Goal: Entertainment & Leisure: Consume media (video, audio)

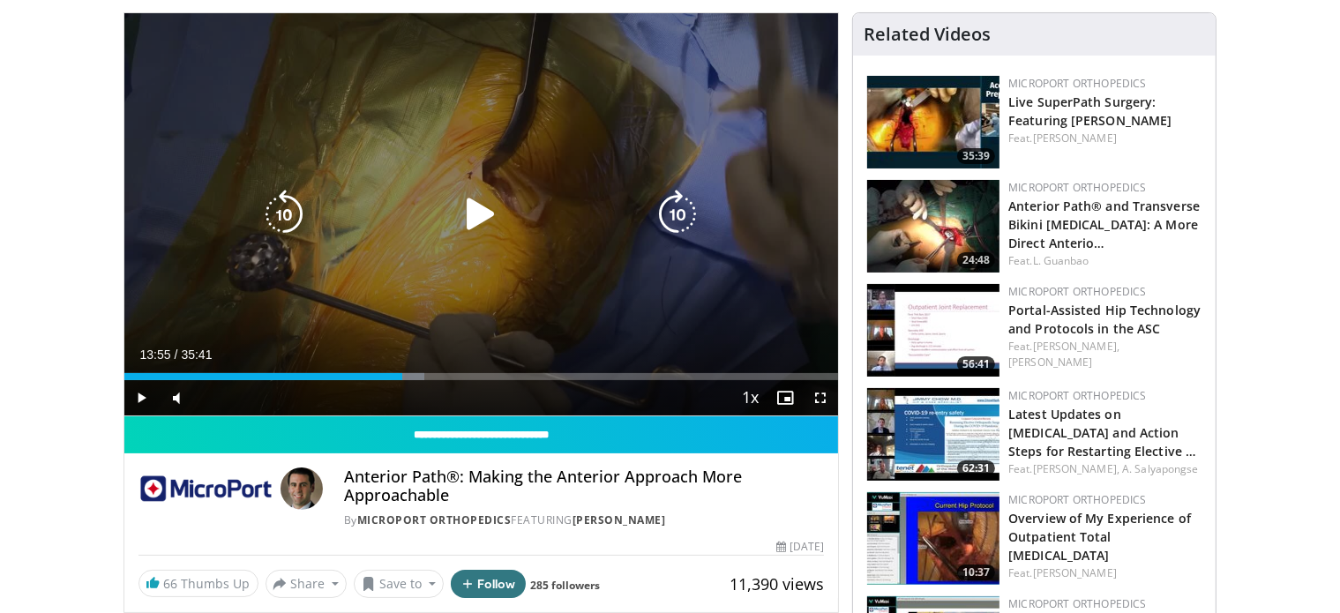
click at [475, 207] on icon "Video Player" at bounding box center [480, 214] width 49 height 49
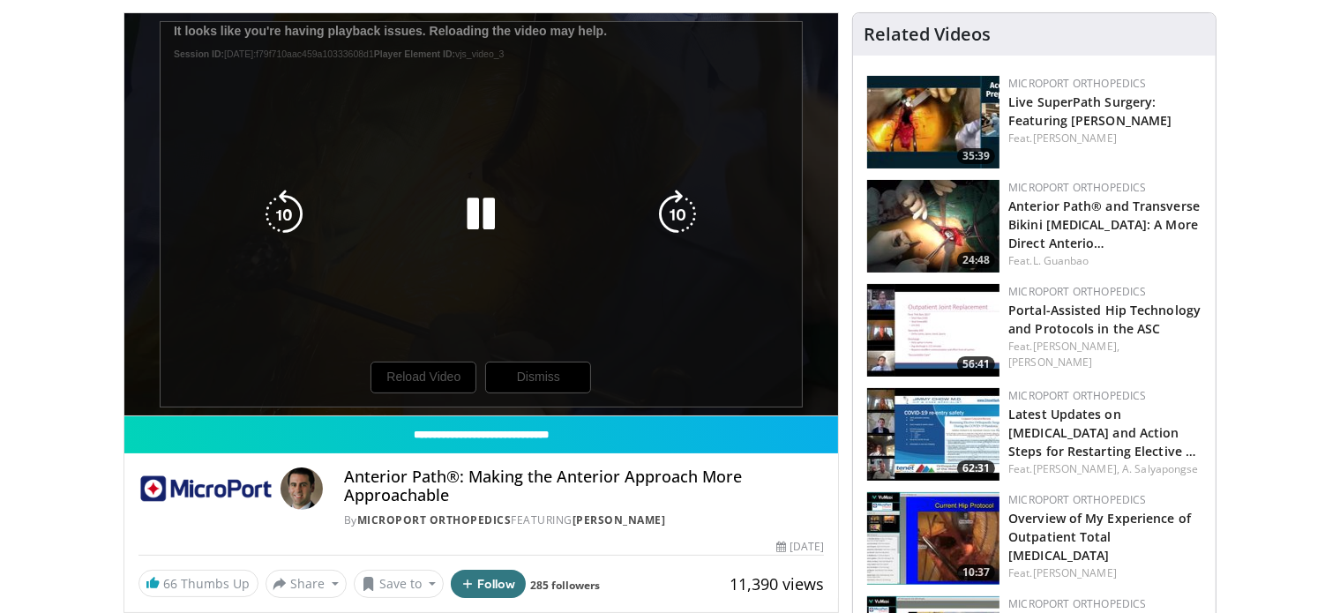
click at [426, 373] on div "10 seconds Tap to unmute" at bounding box center [481, 214] width 715 height 402
click at [479, 205] on icon "Video Player" at bounding box center [480, 214] width 49 height 49
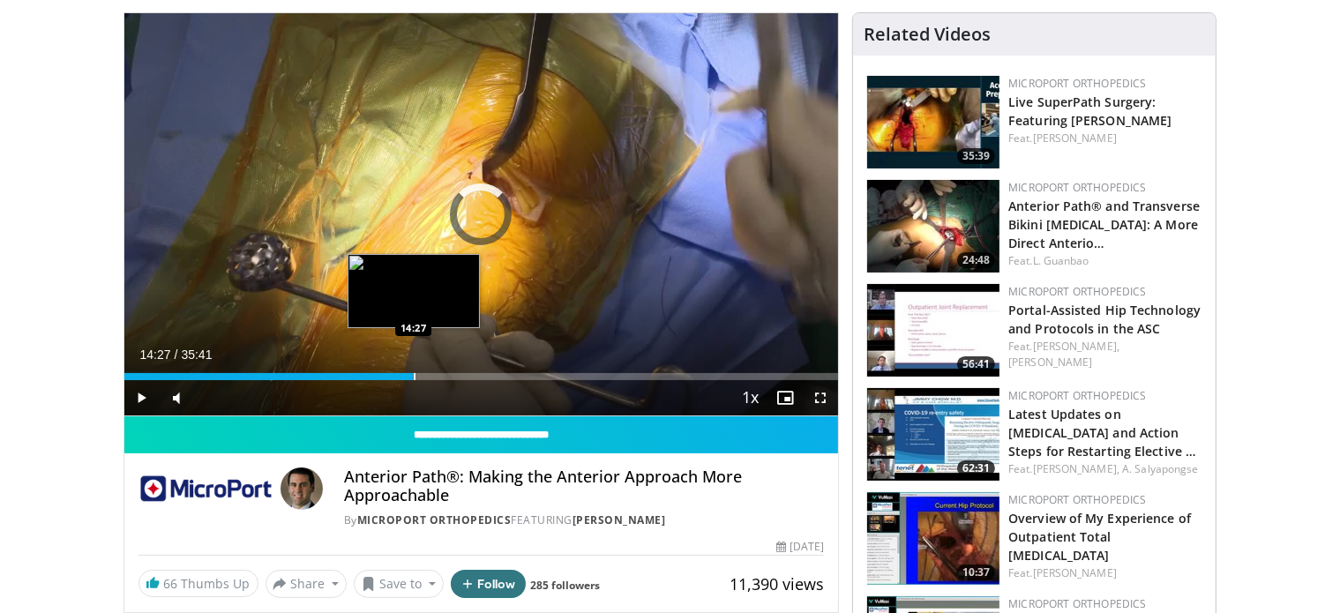
click at [414, 377] on div "Progress Bar" at bounding box center [415, 376] width 2 height 7
click at [434, 373] on div "Progress Bar" at bounding box center [435, 376] width 2 height 7
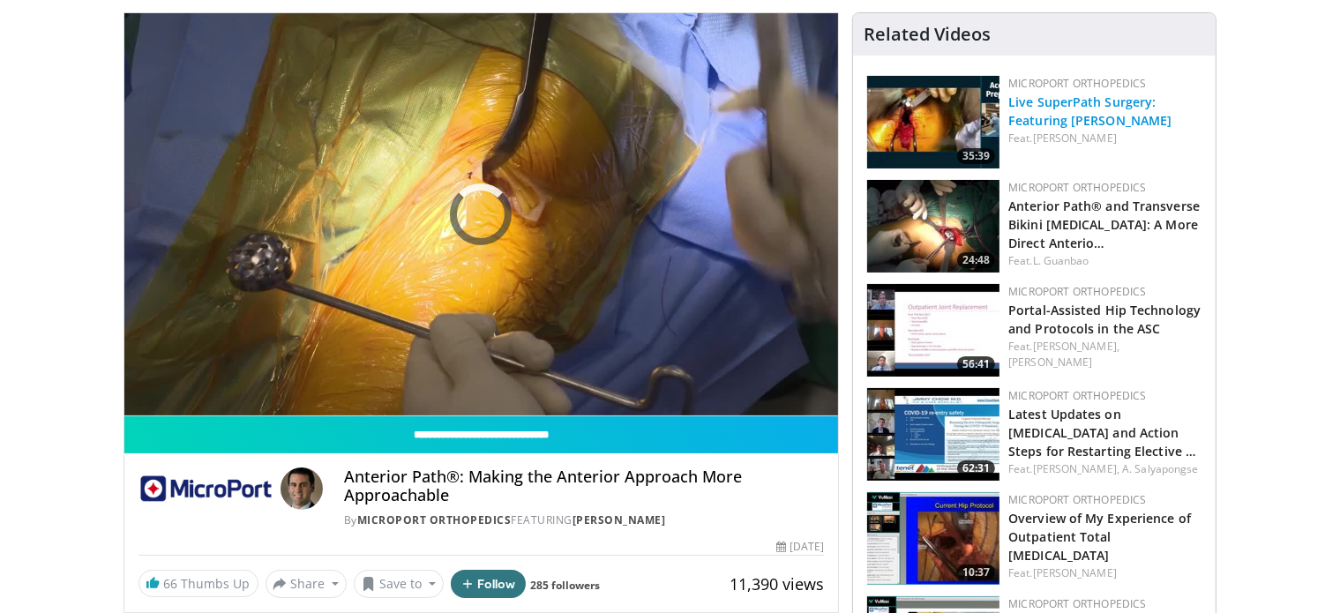
click at [1104, 116] on link "Live SuperPath Surgery: Featuring [PERSON_NAME]" at bounding box center [1089, 111] width 163 height 35
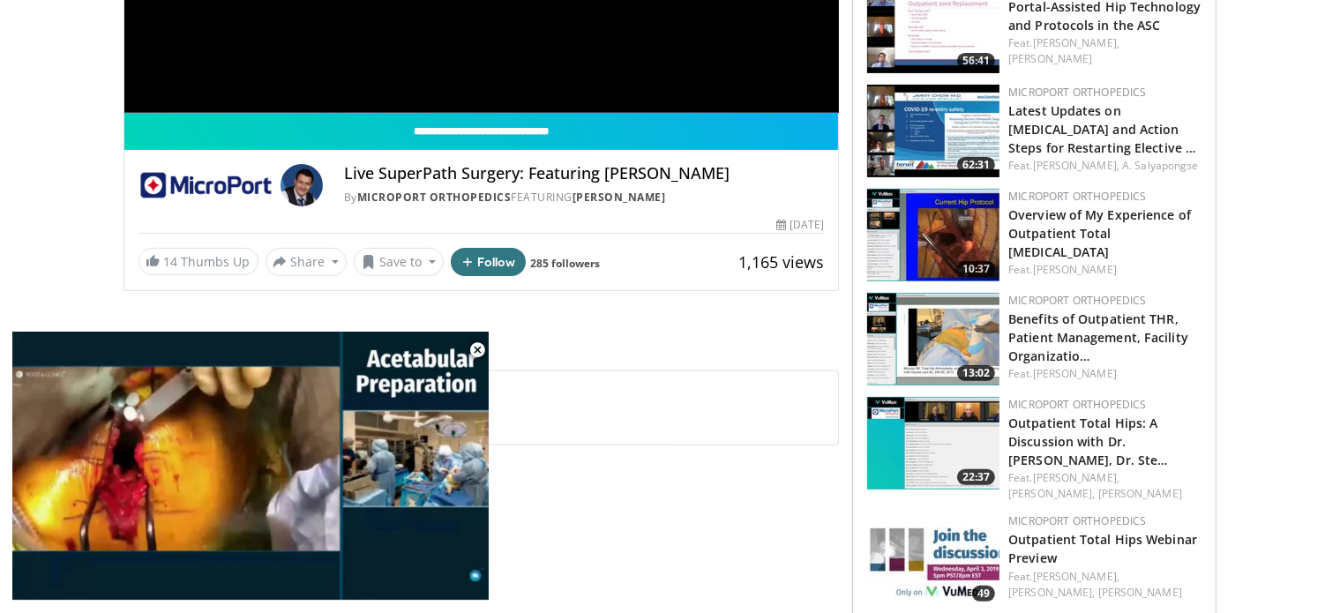
scroll to position [471, 0]
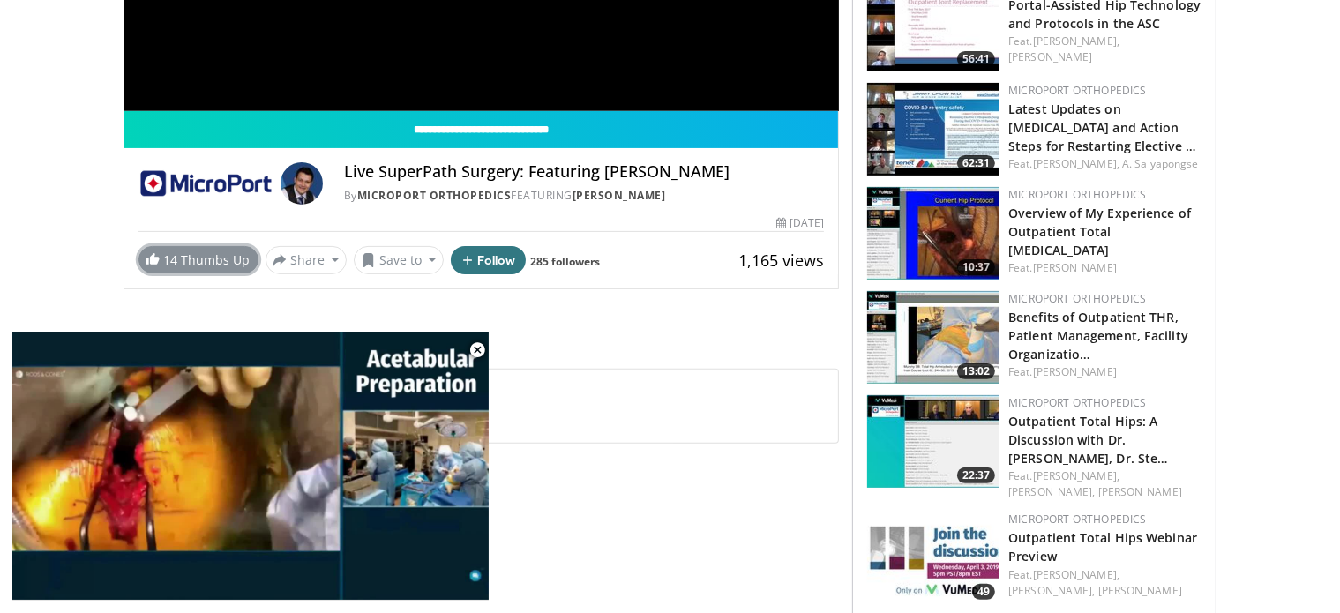
click at [199, 257] on link "14 Thumbs Up" at bounding box center [198, 259] width 120 height 27
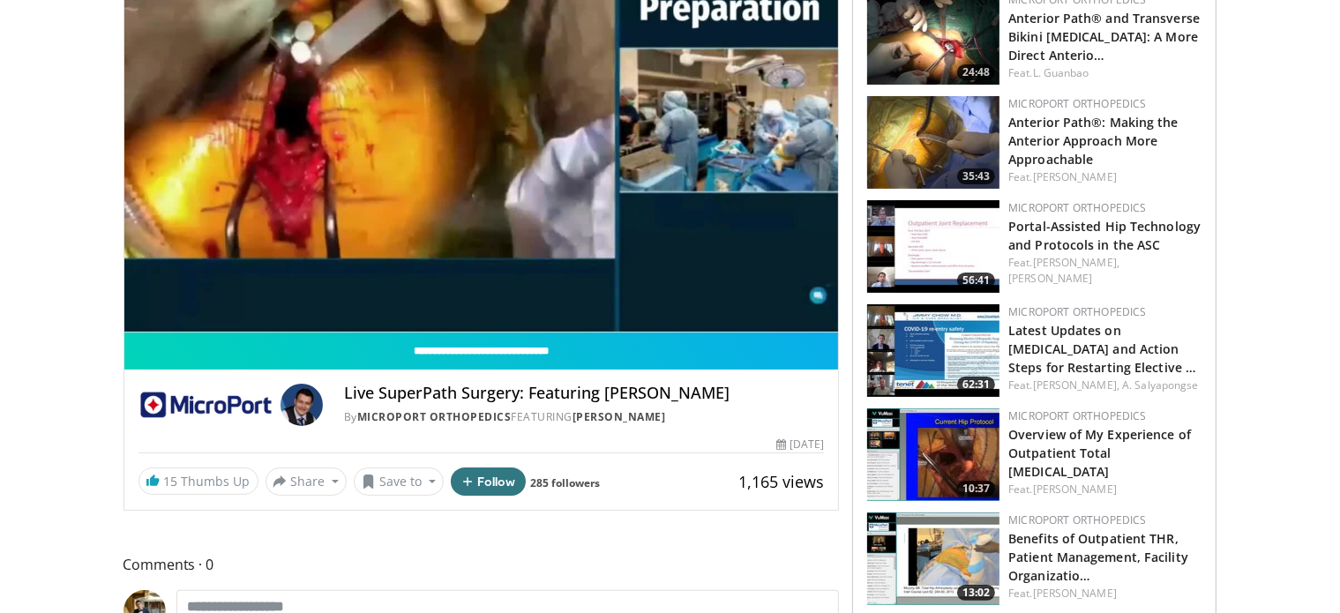
scroll to position [246, 0]
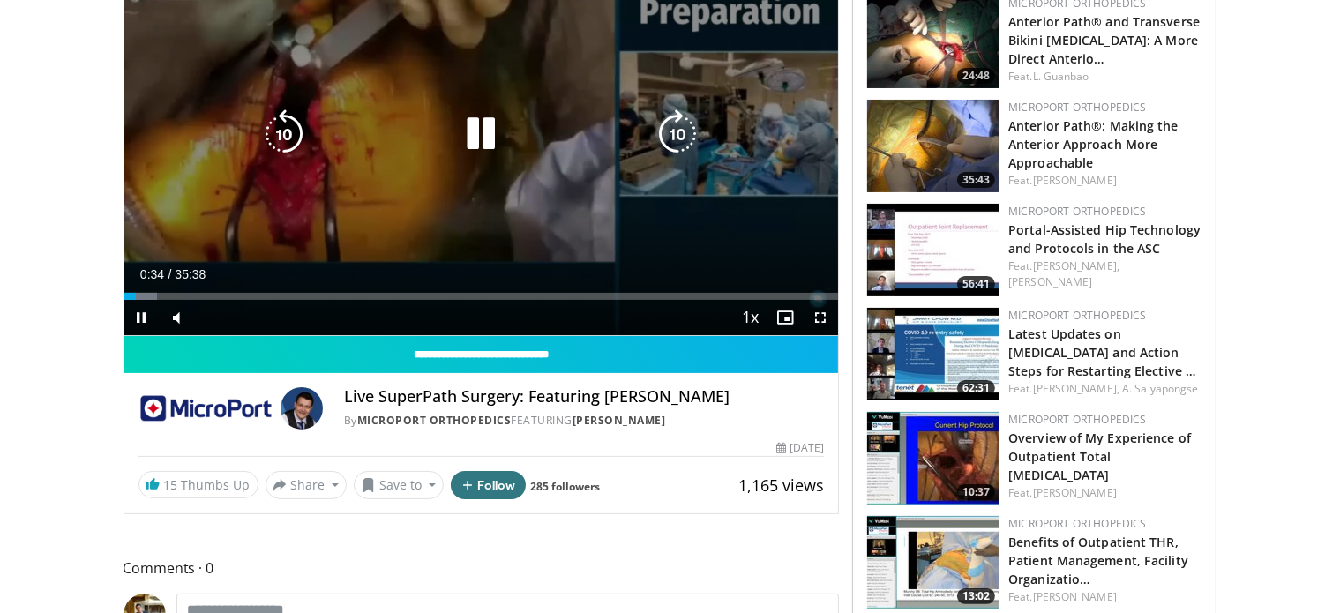
click at [688, 127] on icon "Video Player" at bounding box center [677, 133] width 49 height 49
click at [687, 141] on icon "Video Player" at bounding box center [677, 133] width 49 height 49
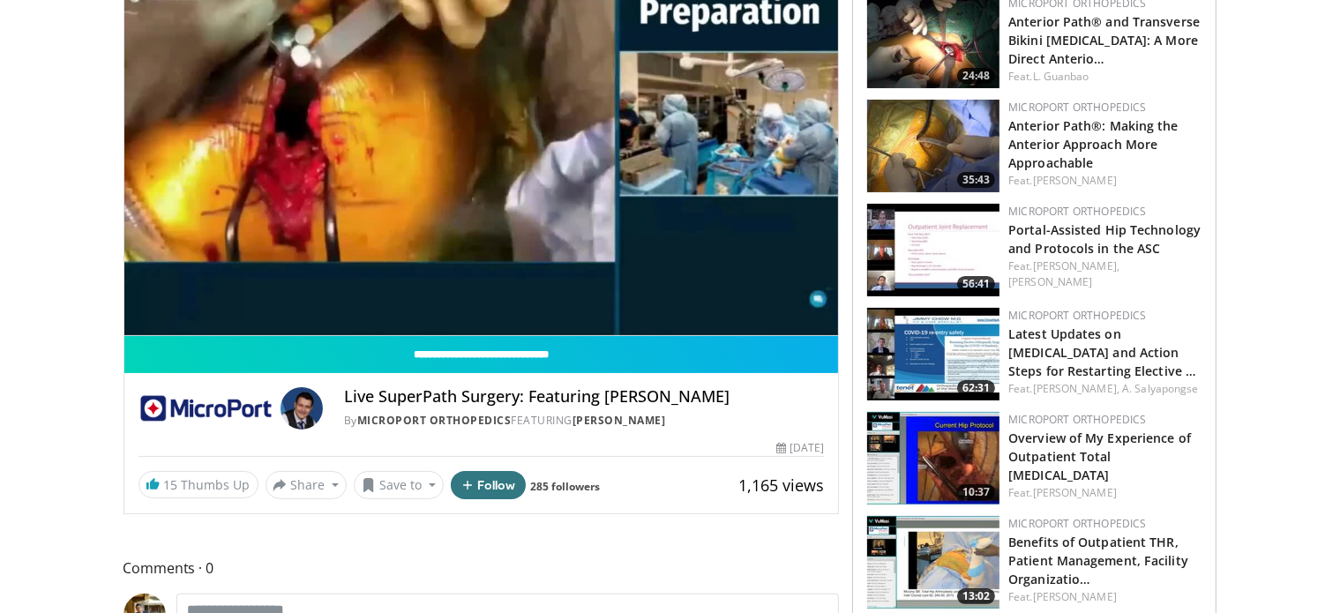
scroll to position [178, 0]
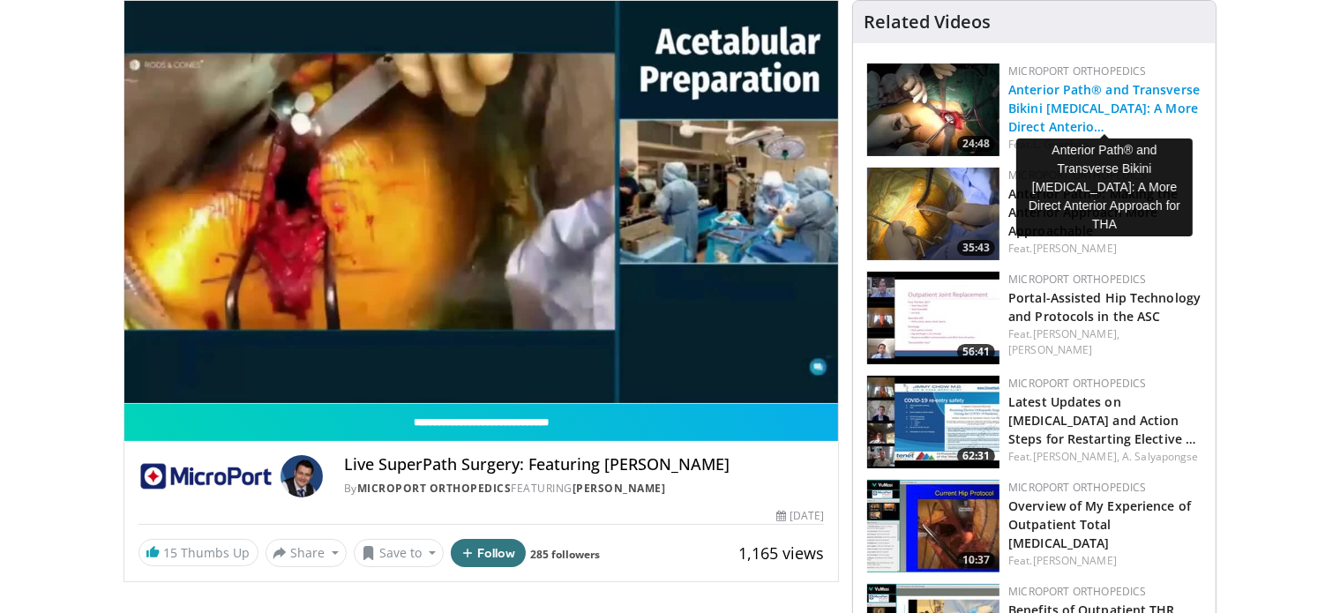
click at [1065, 107] on link "Anterior Path® and Transverse Bikini [MEDICAL_DATA]: A More Direct Anterio…" at bounding box center [1103, 108] width 191 height 54
click at [1036, 107] on link "Anterior Path® and Transverse Bikini [MEDICAL_DATA]: A More Direct Anterio…" at bounding box center [1103, 108] width 191 height 54
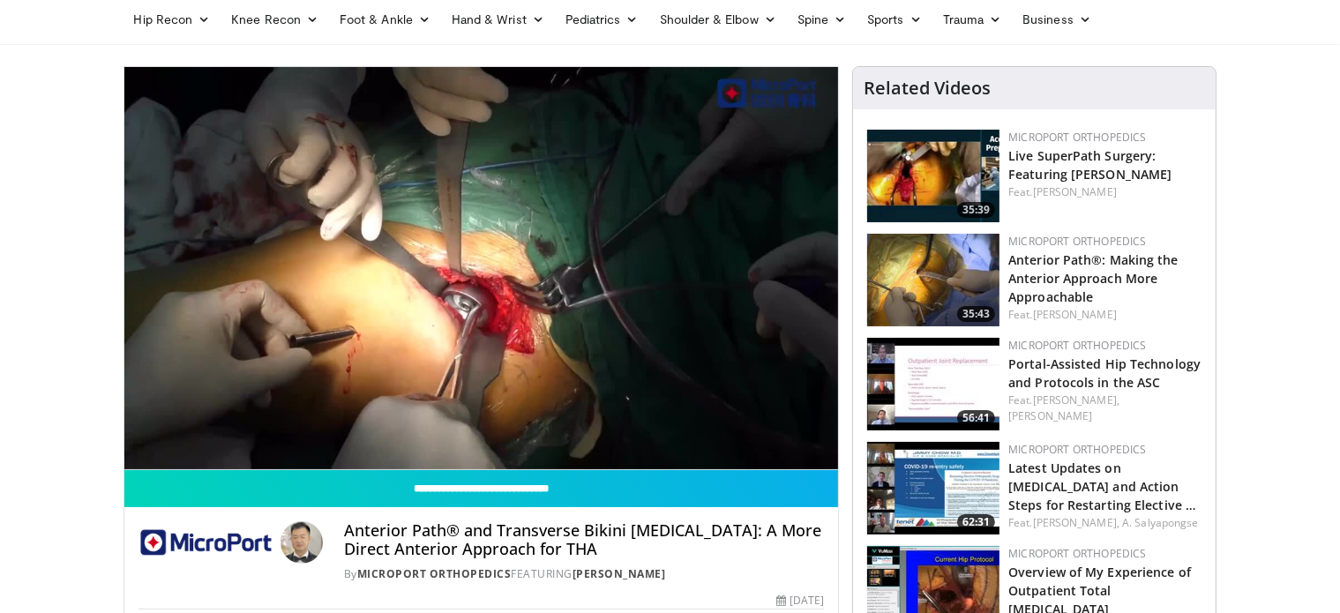
scroll to position [111, 0]
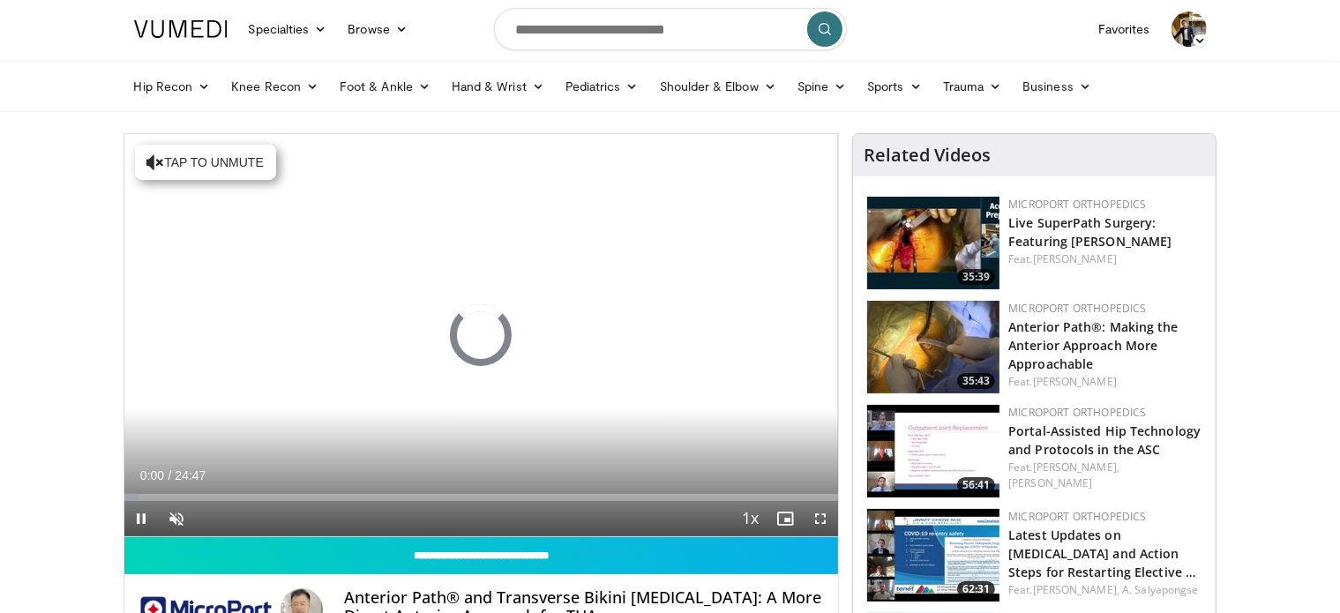
scroll to position [111, 0]
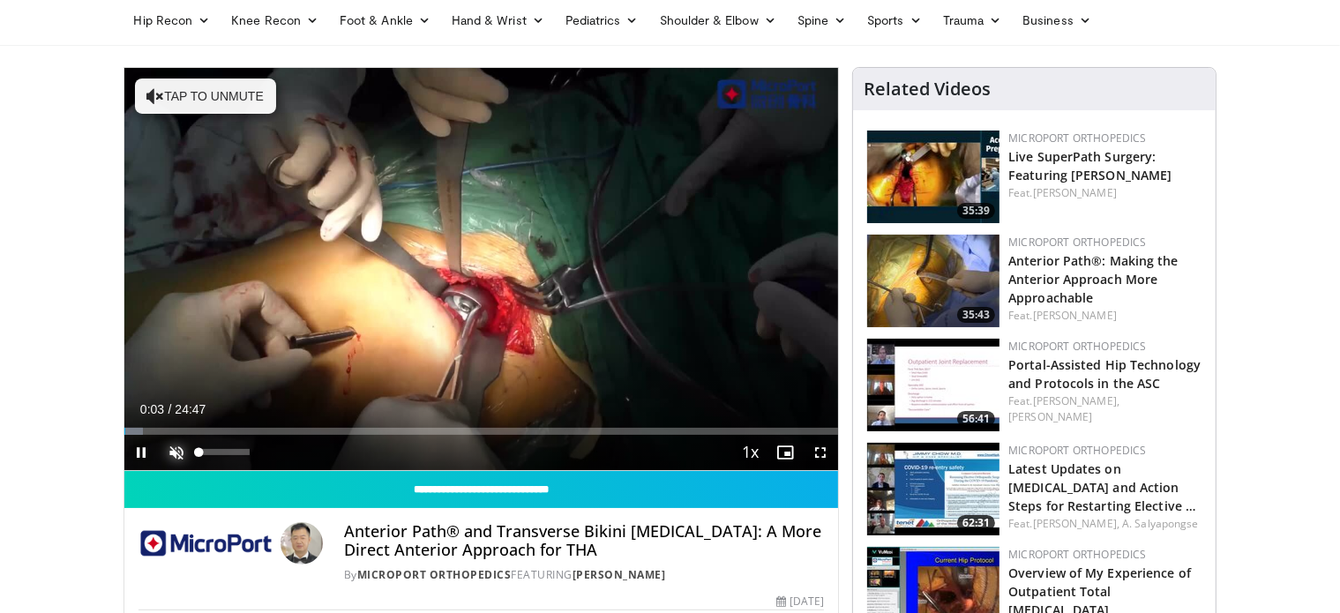
click at [176, 447] on span "Video Player" at bounding box center [177, 452] width 35 height 35
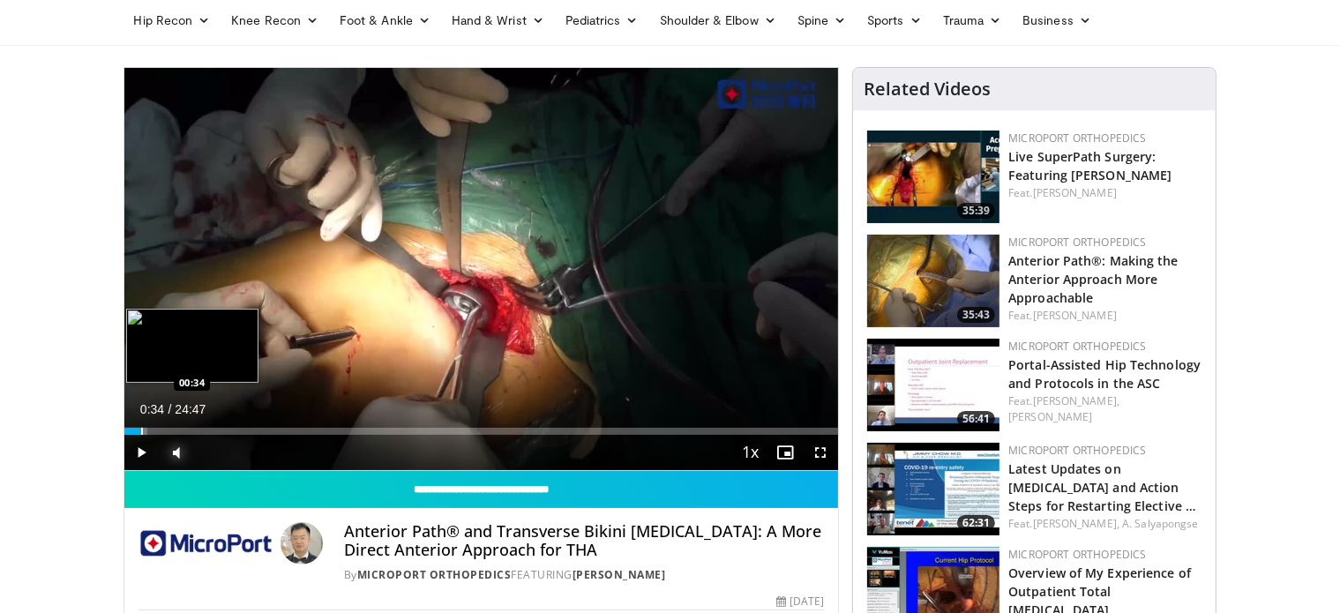
click at [141, 431] on div "Progress Bar" at bounding box center [142, 431] width 2 height 7
click at [159, 429] on div "Progress Bar" at bounding box center [160, 431] width 2 height 7
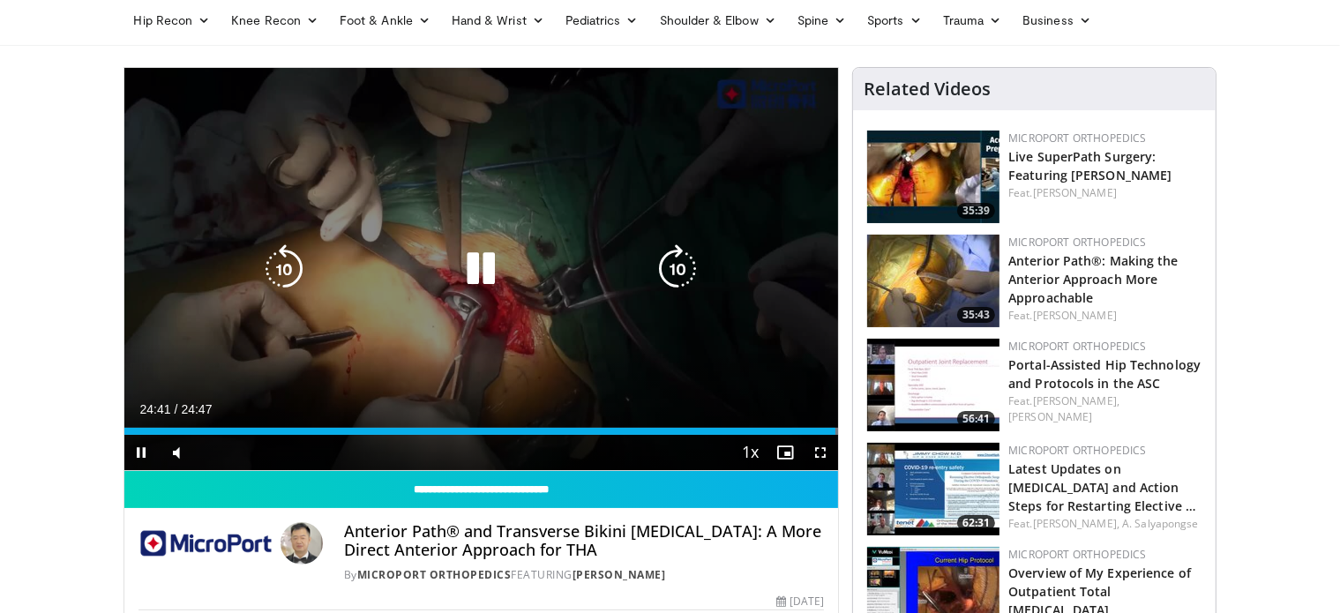
click at [488, 268] on icon "Video Player" at bounding box center [480, 268] width 49 height 49
